Goal: Navigation & Orientation: Understand site structure

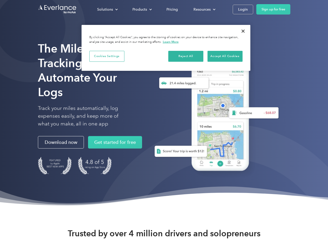
click at [107, 9] on div "Solutions" at bounding box center [105, 9] width 16 height 6
click at [141, 9] on div "Products" at bounding box center [139, 9] width 15 height 6
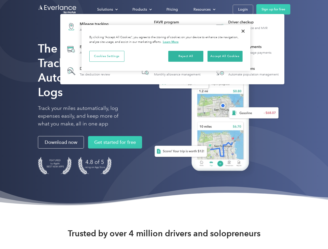
click at [204, 9] on div "Resources" at bounding box center [201, 9] width 17 height 6
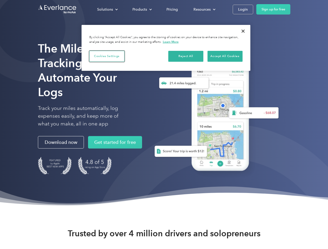
click at [107, 56] on button "Cookies Settings" at bounding box center [106, 56] width 35 height 11
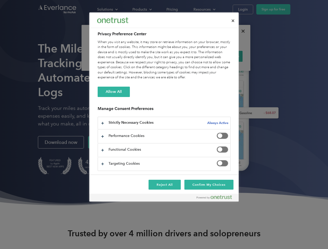
click at [186, 56] on div "When you visit any website, it may store or retrieve information on your browse…" at bounding box center [164, 60] width 133 height 40
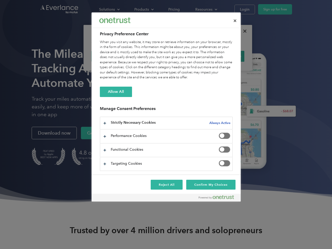
click at [225, 56] on div "When you visit any website, it may store or retrieve information on your browse…" at bounding box center [166, 60] width 133 height 40
click at [243, 31] on div at bounding box center [166, 124] width 332 height 249
